Goal: Information Seeking & Learning: Learn about a topic

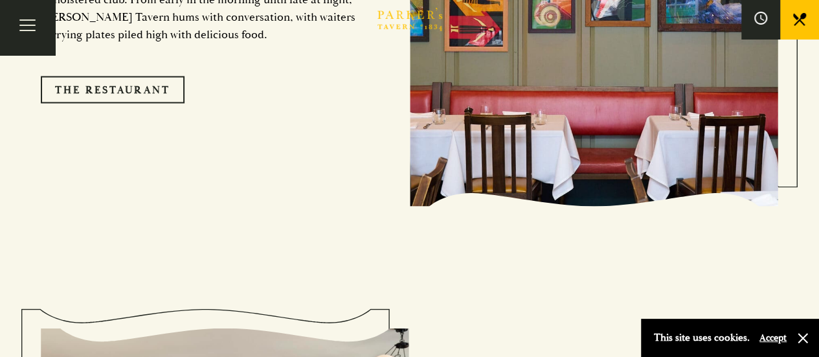
scroll to position [1036, 0]
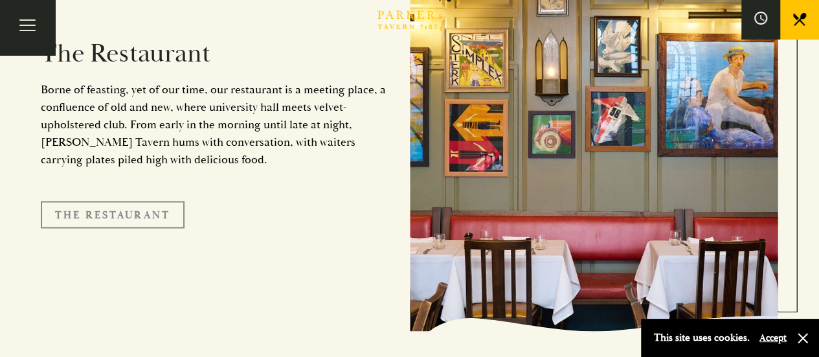
click at [142, 201] on link "The Restaurant" at bounding box center [113, 214] width 144 height 27
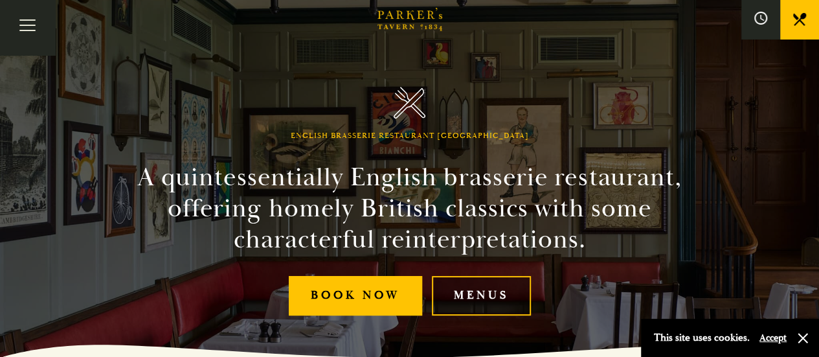
click at [491, 292] on link "Menus" at bounding box center [481, 296] width 99 height 40
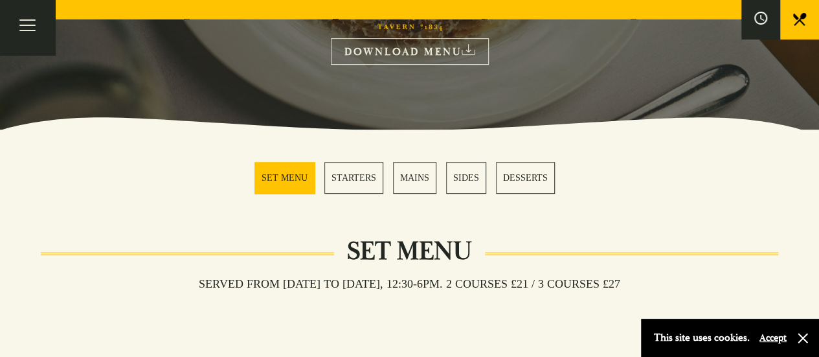
scroll to position [324, 0]
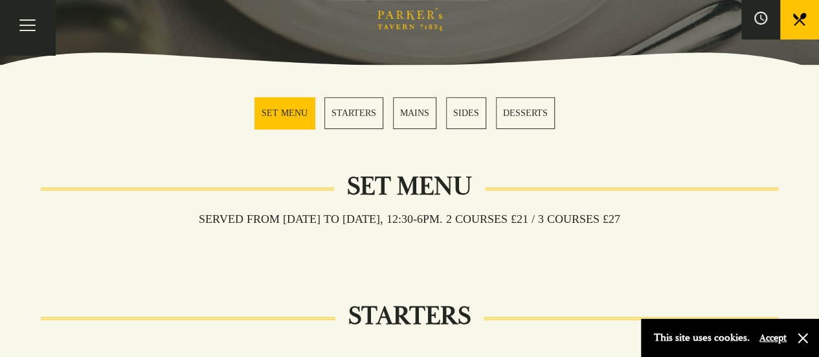
click at [412, 122] on link "MAINS" at bounding box center [414, 113] width 43 height 32
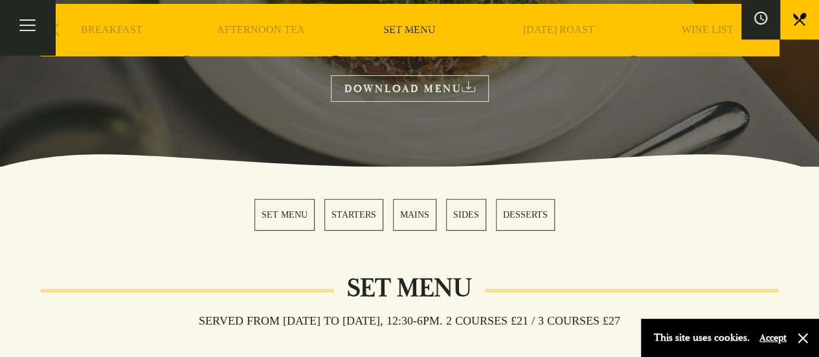
scroll to position [54, 0]
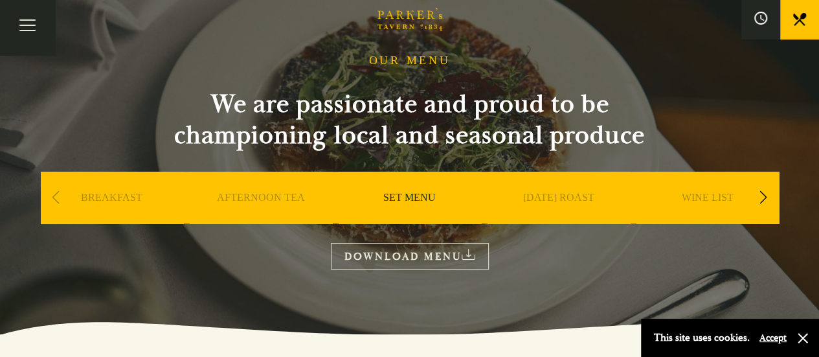
click at [401, 248] on link "DOWNLOAD MENU" at bounding box center [410, 256] width 158 height 27
click at [769, 195] on div "Next slide" at bounding box center [763, 197] width 17 height 28
click at [769, 196] on div "Next slide" at bounding box center [763, 197] width 17 height 28
click at [550, 198] on link "A LA CARTE" at bounding box center [558, 217] width 60 height 52
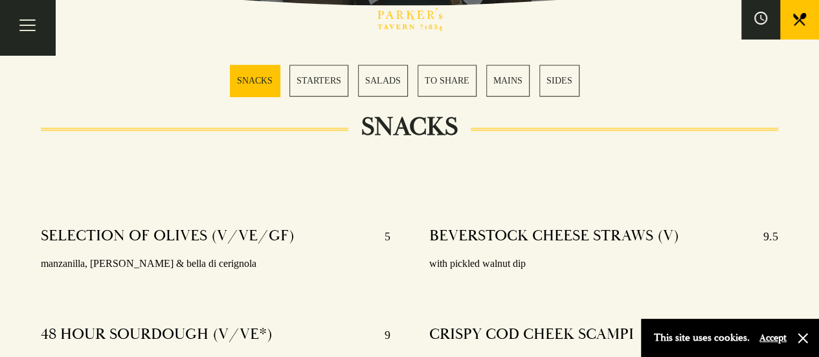
scroll to position [389, 0]
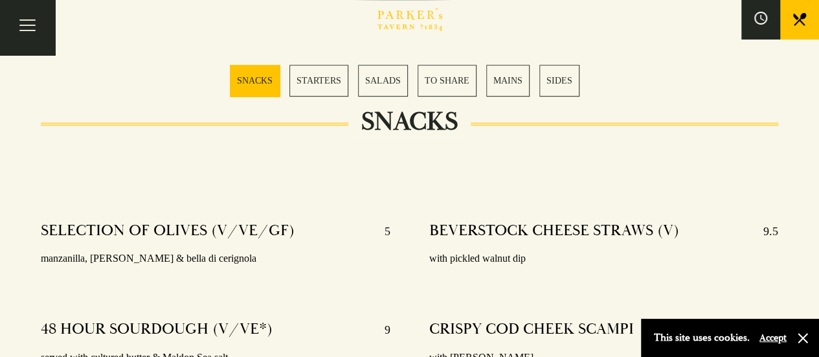
click at [509, 91] on link "MAINS" at bounding box center [507, 81] width 43 height 32
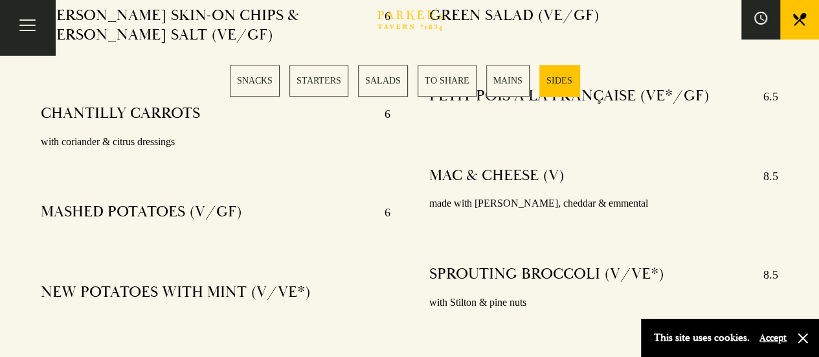
scroll to position [3321, 0]
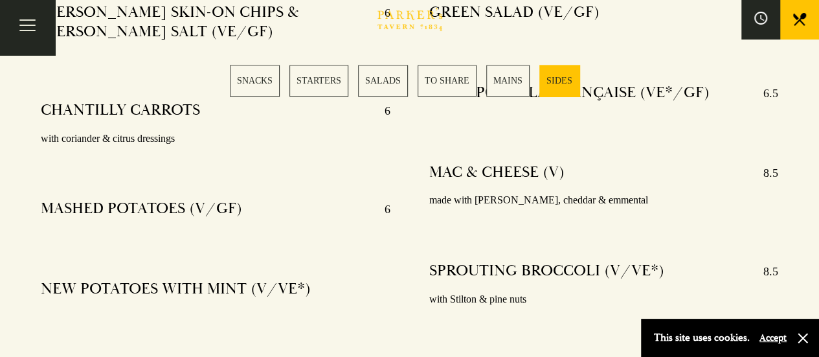
click at [469, 79] on link "TO SHARE" at bounding box center [447, 81] width 59 height 32
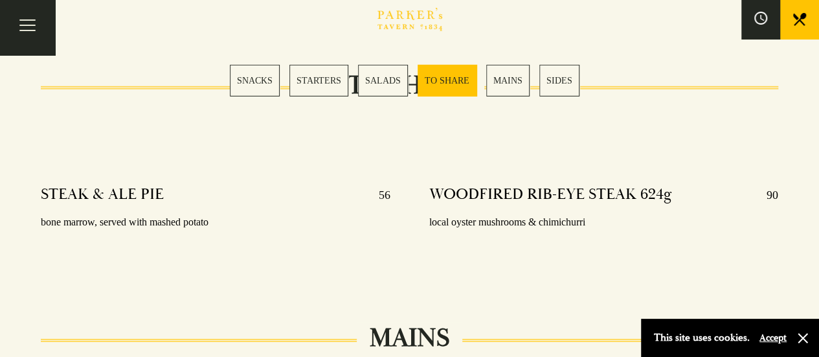
scroll to position [2097, 0]
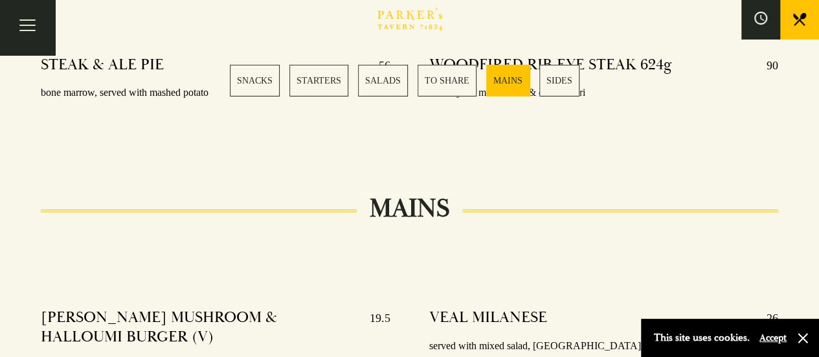
click at [370, 85] on link "SALADS" at bounding box center [383, 81] width 50 height 32
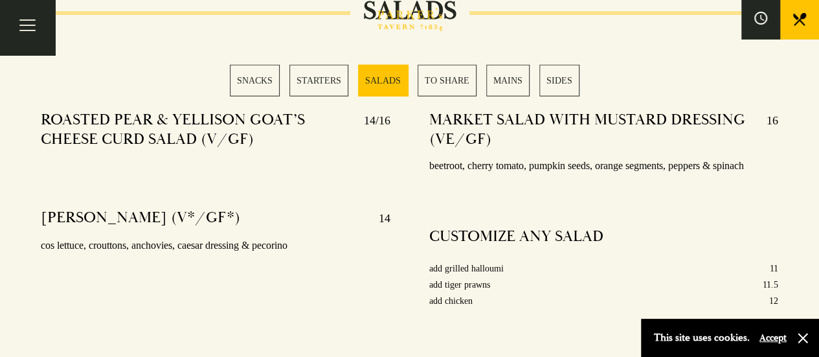
scroll to position [1630, 0]
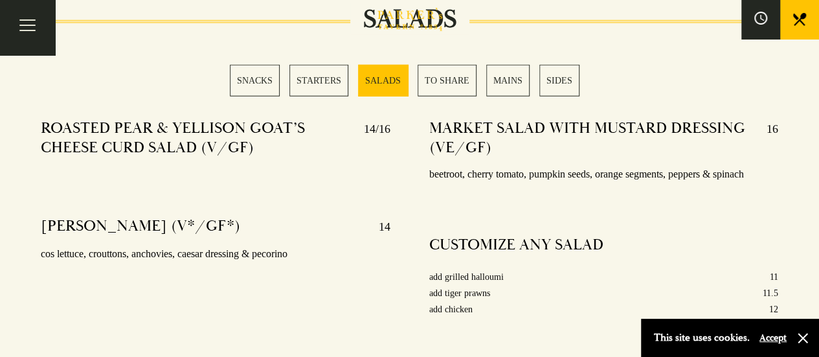
click at [322, 74] on link "STARTERS" at bounding box center [318, 81] width 59 height 32
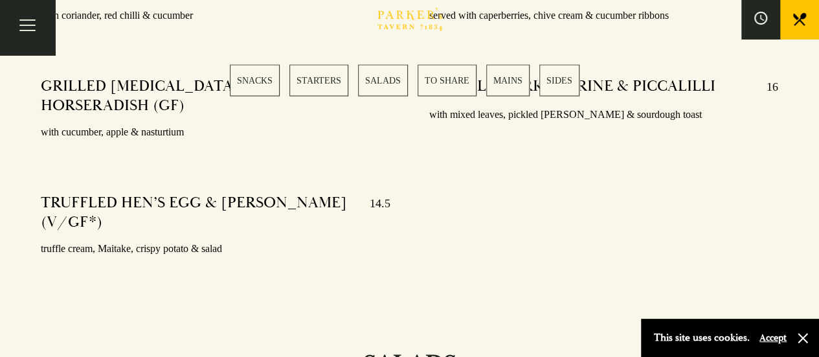
scroll to position [1129, 0]
